Goal: Find specific fact: Find specific fact

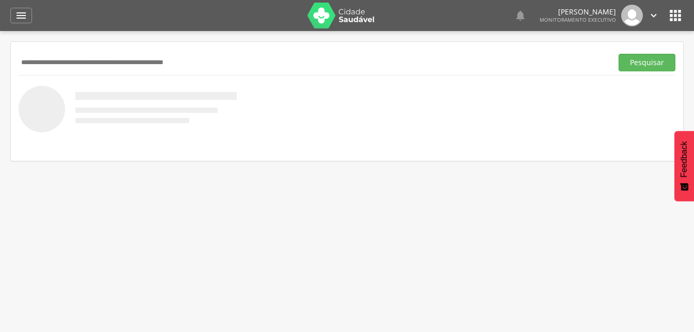
click at [17, 60] on div "Pesquisar" at bounding box center [347, 101] width 673 height 119
click at [25, 61] on input "text" at bounding box center [314, 63] width 590 height 18
click at [644, 62] on button "Pesquisar" at bounding box center [647, 63] width 57 height 18
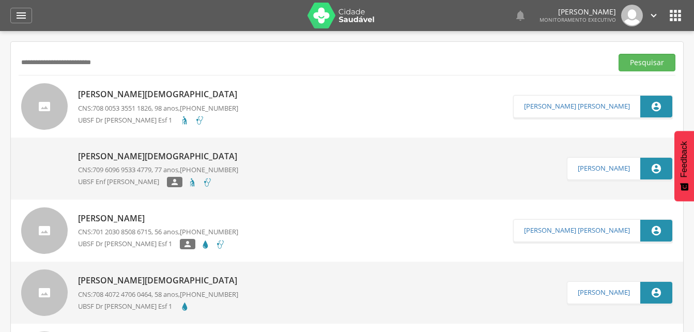
click at [140, 96] on p "Carmelita Alves Evangelista" at bounding box center [160, 94] width 164 height 12
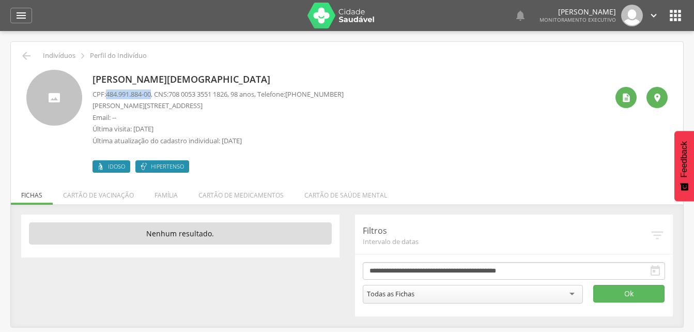
drag, startPoint x: 106, startPoint y: 95, endPoint x: 156, endPoint y: 97, distance: 50.2
click at [156, 97] on p "CPF: 484.991.884-00 , CNS: 708 0053 3551 1826 , 98 anos, Telefone: (83) 99867-4…" at bounding box center [218, 94] width 251 height 10
copy p "484.991.884-00"
click at [232, 57] on div " Indivíduos  Perfil do Indivíduo" at bounding box center [347, 56] width 657 height 12
click at [32, 54] on icon "" at bounding box center [26, 56] width 12 height 12
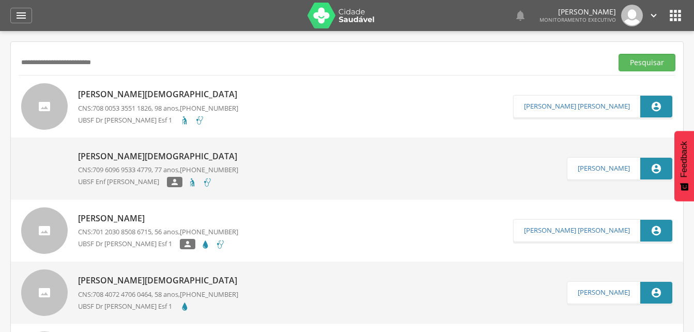
click at [136, 62] on input "**********" at bounding box center [314, 63] width 590 height 18
type input "*"
click at [50, 59] on input "text" at bounding box center [314, 63] width 590 height 18
type input "**********"
click at [641, 63] on button "Pesquisar" at bounding box center [647, 63] width 57 height 18
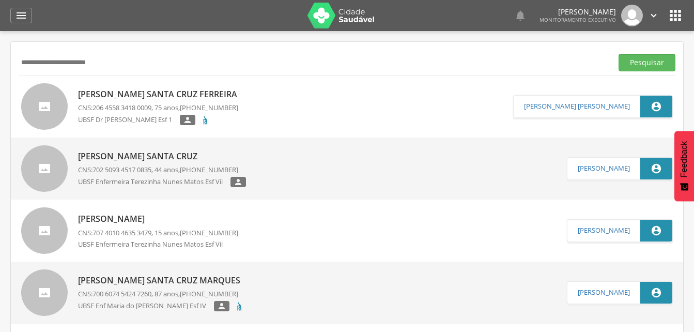
click at [121, 95] on p "[PERSON_NAME] Santa Cruz Ferreira" at bounding box center [160, 94] width 164 height 12
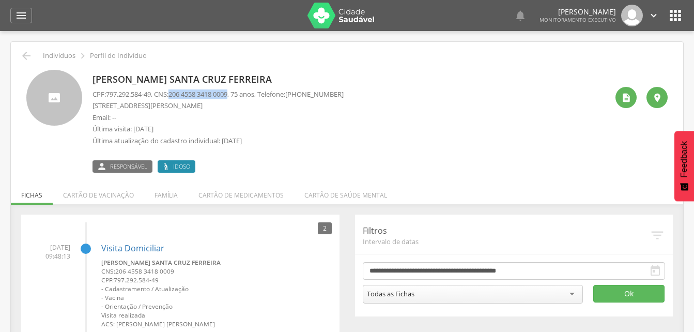
drag, startPoint x: 174, startPoint y: 95, endPoint x: 238, endPoint y: 95, distance: 64.1
click at [238, 95] on p "CPF: 797.292.584-49 , CNS: 206 4558 3418 0009 , 75 anos, Telefone: (83) 99955-6…" at bounding box center [218, 94] width 251 height 10
drag, startPoint x: 238, startPoint y: 95, endPoint x: 213, endPoint y: 94, distance: 24.8
copy p "206 4558 3418 0009"
click at [170, 197] on li "Família" at bounding box center [166, 192] width 44 height 24
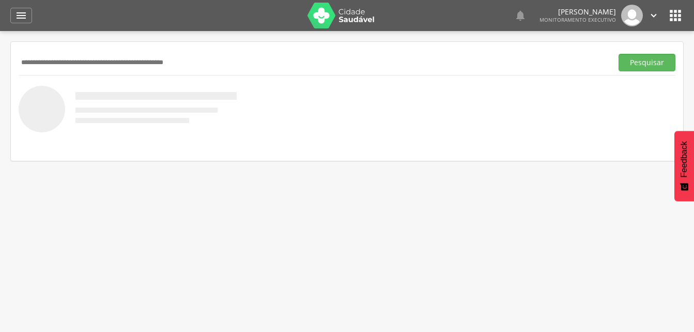
click at [56, 55] on input "text" at bounding box center [314, 63] width 590 height 18
click at [47, 61] on input "**********" at bounding box center [314, 63] width 590 height 18
type input "**********"
click at [644, 63] on button "Pesquisar" at bounding box center [647, 63] width 57 height 18
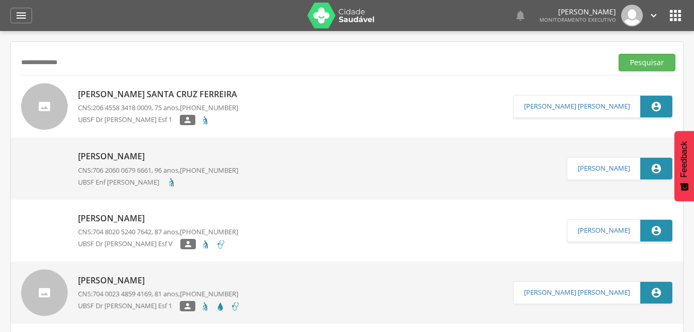
click at [140, 99] on p "[PERSON_NAME] Santa Cruz Ferreira" at bounding box center [160, 94] width 164 height 12
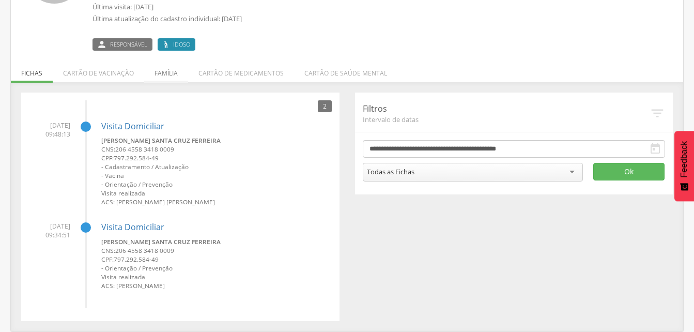
click at [163, 71] on li "Família" at bounding box center [166, 70] width 44 height 24
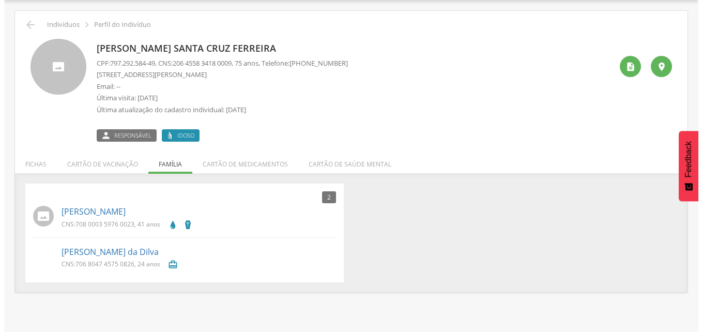
scroll to position [31, 0]
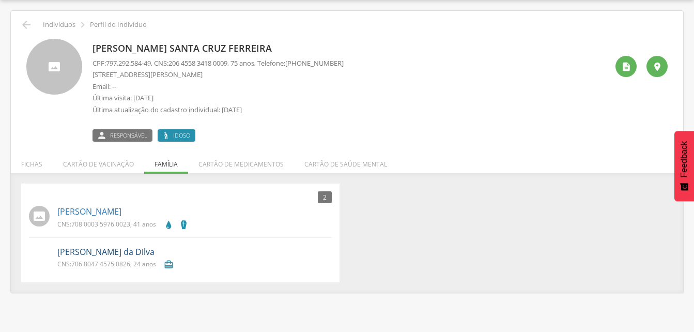
click at [99, 253] on link "[PERSON_NAME] da Dilva" at bounding box center [105, 252] width 97 height 12
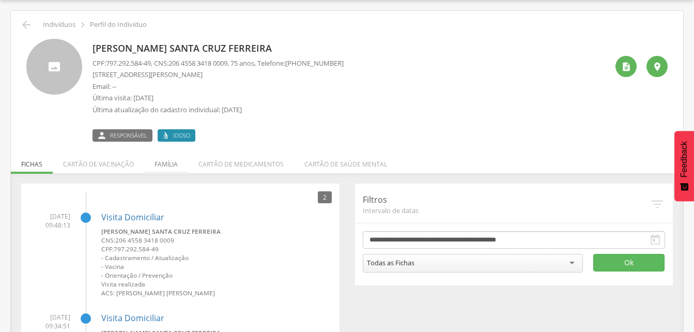
click at [160, 166] on li "Família" at bounding box center [166, 161] width 44 height 24
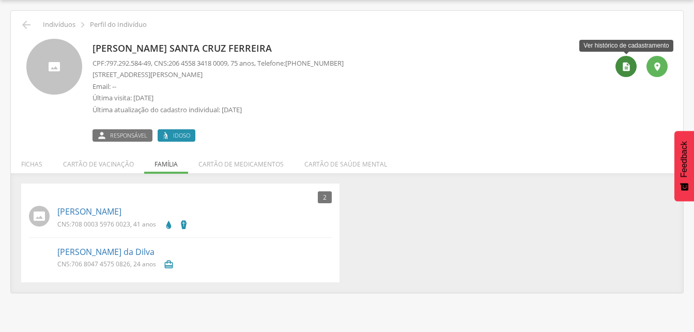
click at [622, 69] on icon "" at bounding box center [626, 67] width 10 height 10
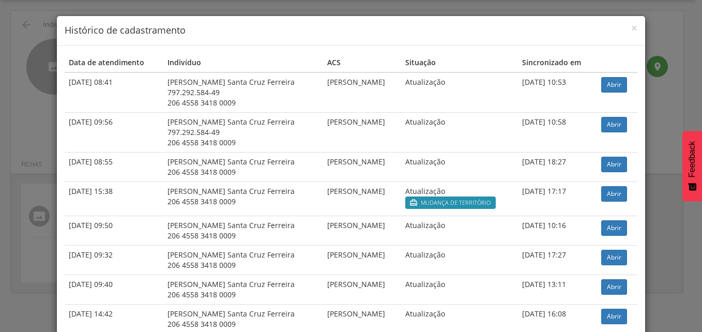
click at [627, 27] on h4 "Histórico de cadastramento" at bounding box center [351, 30] width 573 height 13
click at [631, 28] on span "×" at bounding box center [634, 28] width 6 height 14
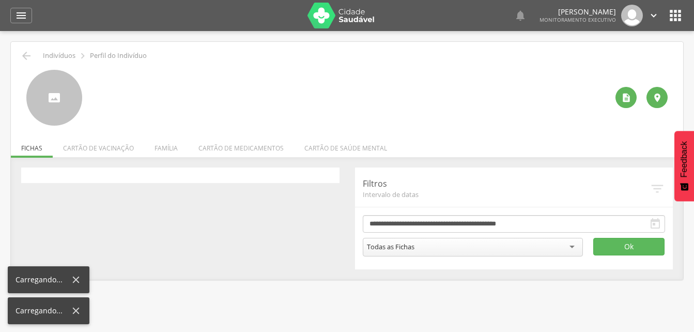
scroll to position [31, 0]
